Goal: Information Seeking & Learning: Stay updated

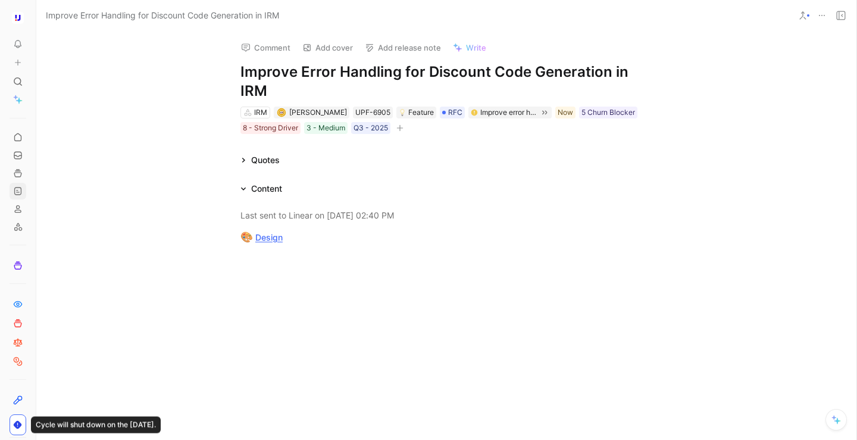
click at [18, 193] on icon at bounding box center [18, 191] width 10 height 10
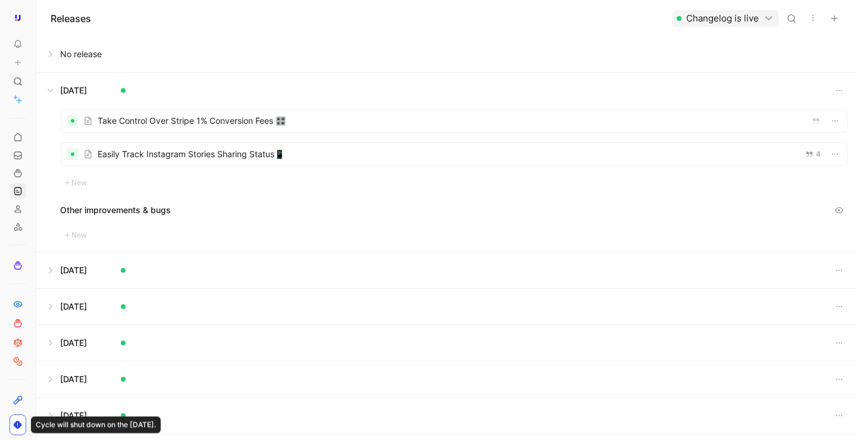
click at [69, 57] on button at bounding box center [446, 54] width 819 height 36
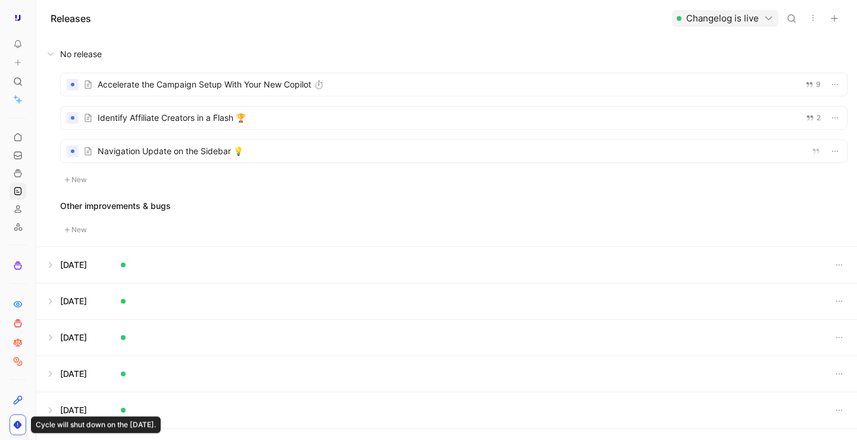
click at [201, 124] on div at bounding box center [454, 117] width 786 height 23
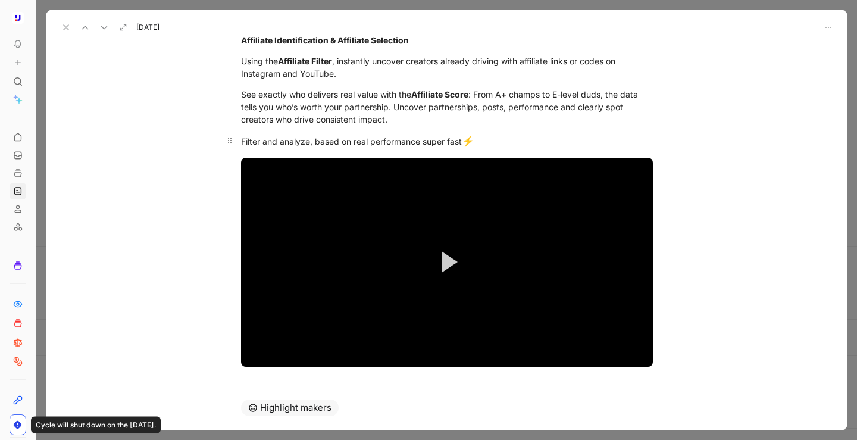
scroll to position [40, 0]
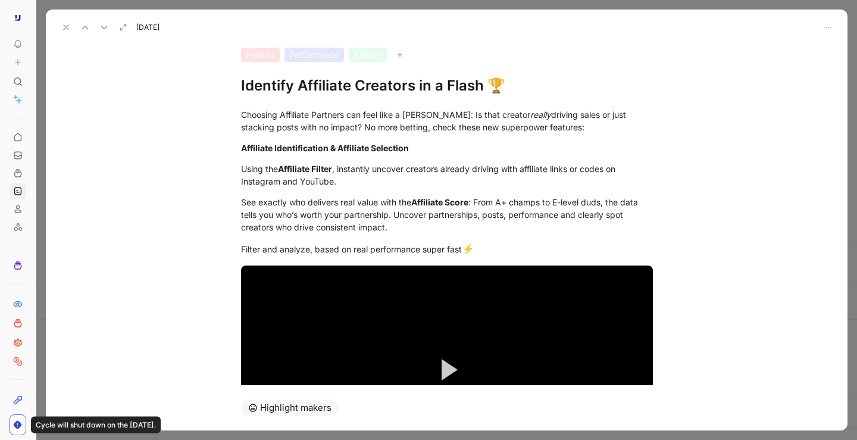
click at [61, 27] on icon at bounding box center [66, 28] width 10 height 10
